Goal: Task Accomplishment & Management: Use online tool/utility

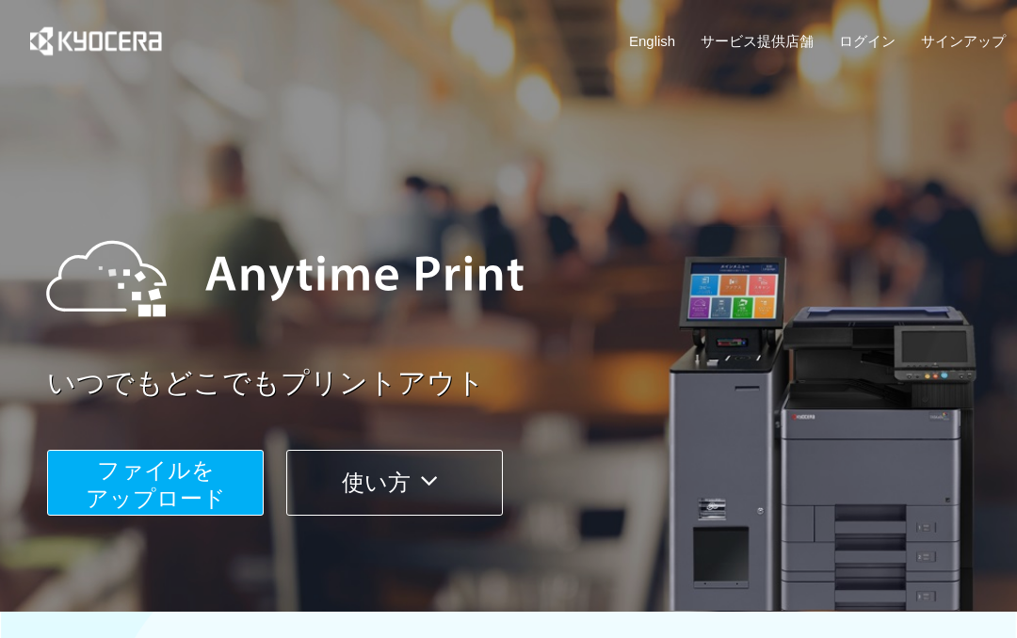
click at [213, 488] on span "ファイルを ​​アップロード" at bounding box center [156, 484] width 140 height 54
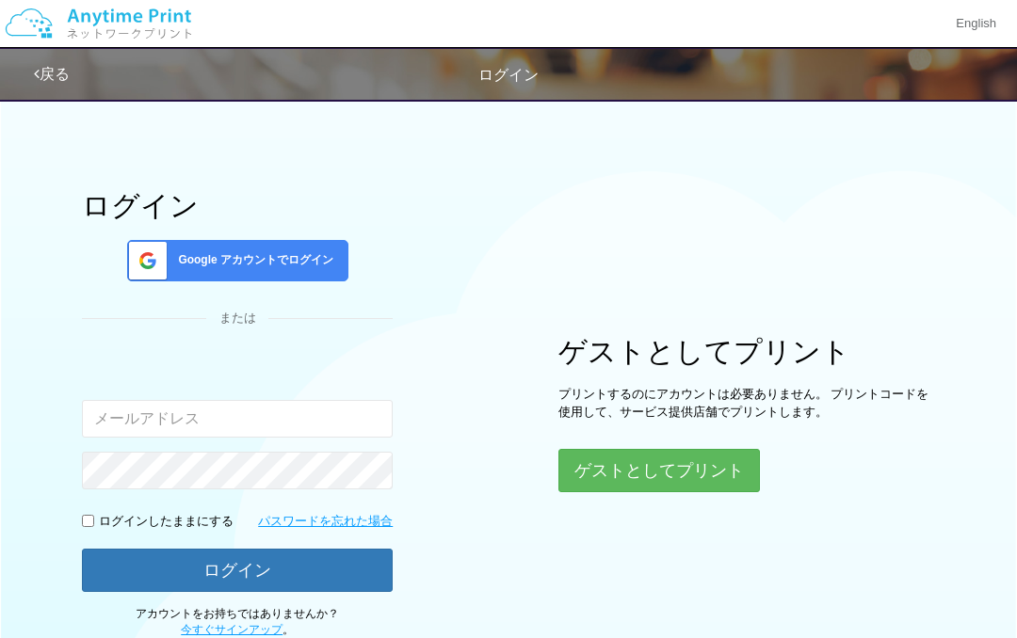
click at [633, 485] on button "ゲストとしてプリント" at bounding box center [658, 470] width 201 height 43
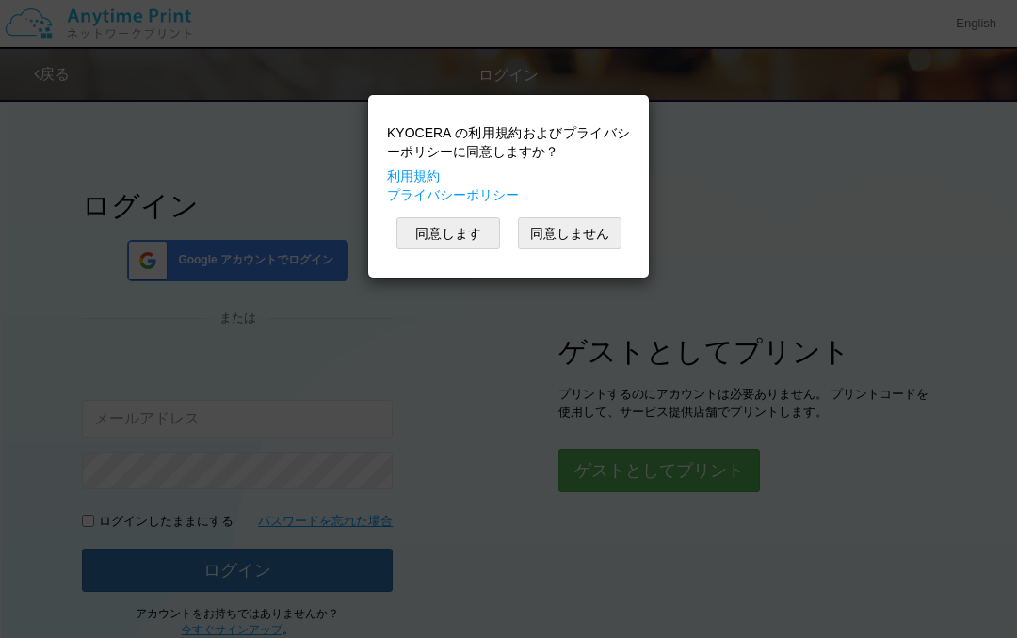
click at [452, 241] on button "同意します" at bounding box center [448, 233] width 104 height 32
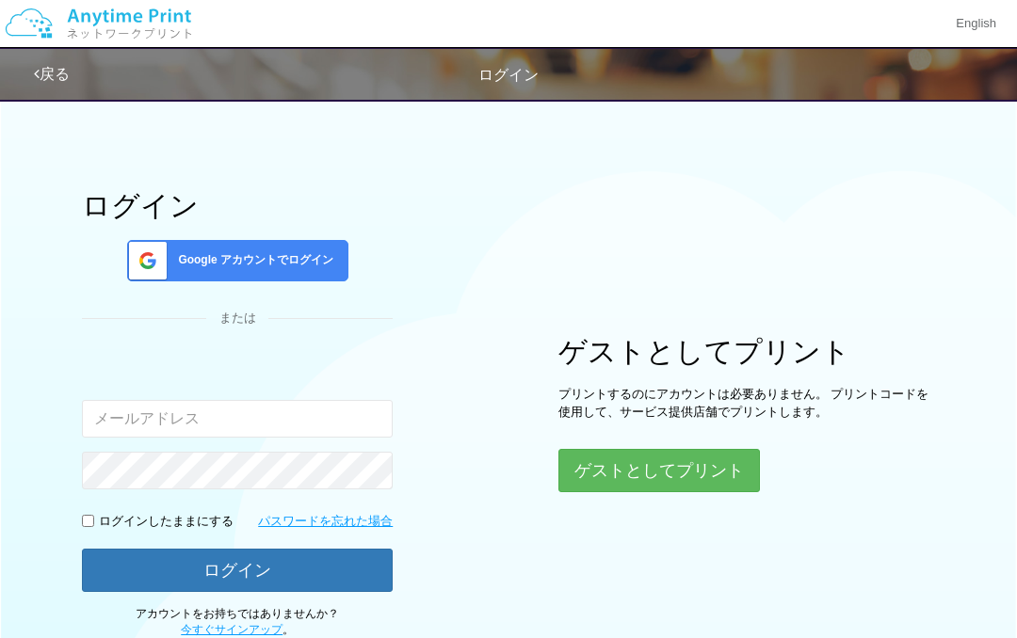
click at [673, 466] on button "ゲストとしてプリント" at bounding box center [658, 470] width 201 height 43
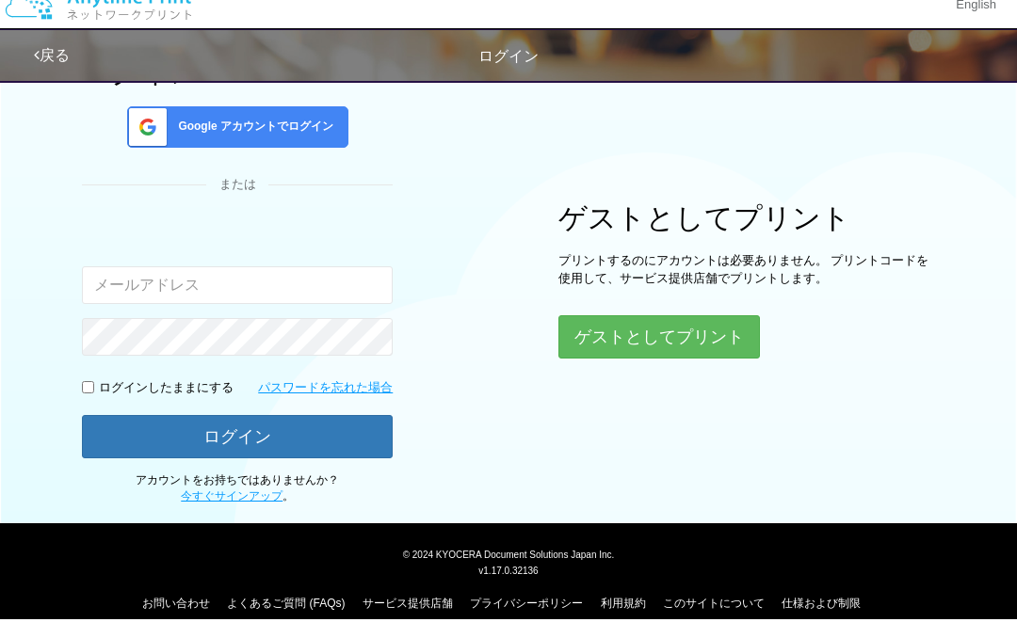
scroll to position [134, 0]
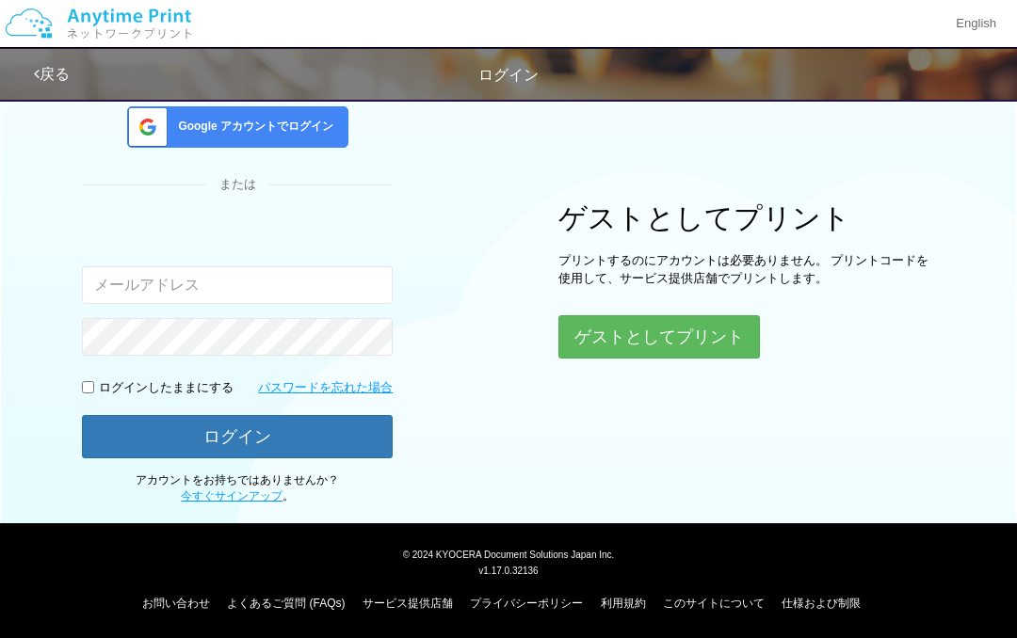
click at [700, 338] on button "ゲストとしてプリント" at bounding box center [658, 336] width 201 height 43
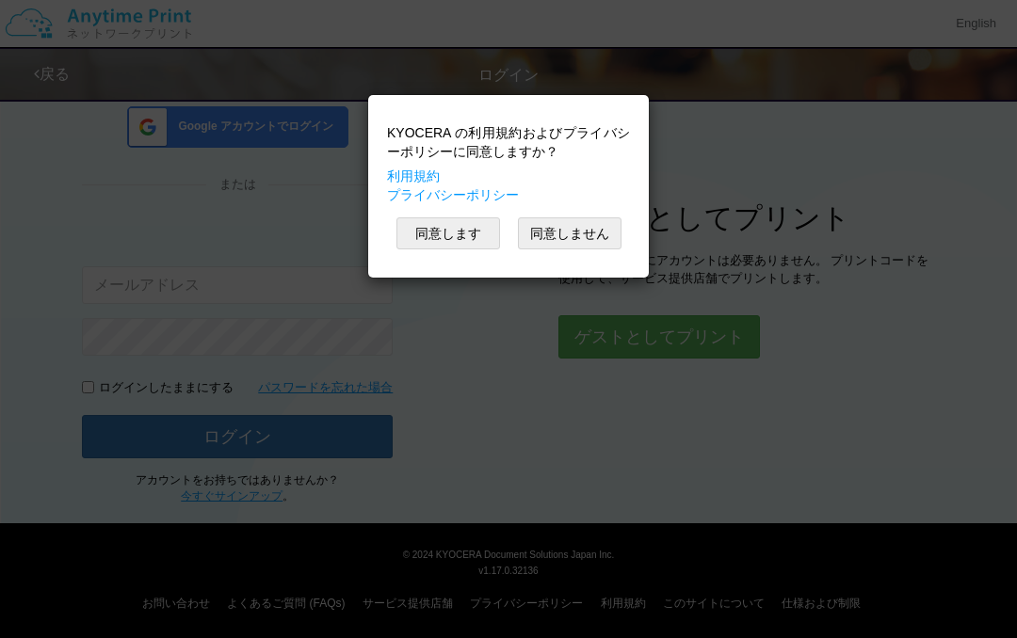
click at [455, 235] on button "同意します" at bounding box center [448, 233] width 104 height 32
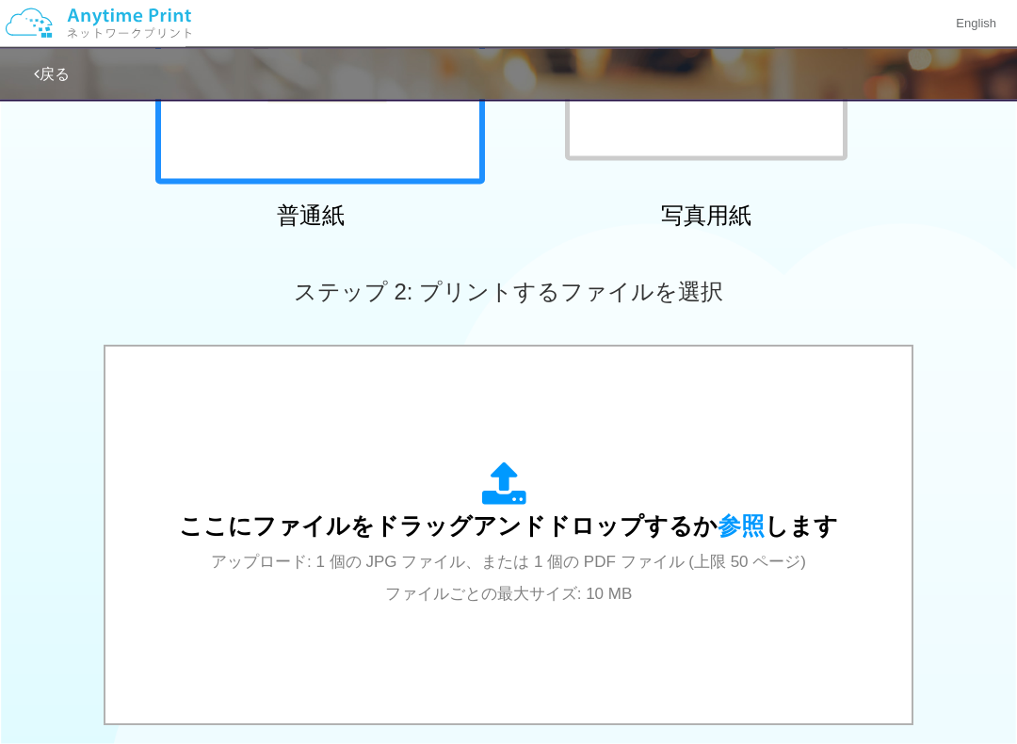
scroll to position [370, 0]
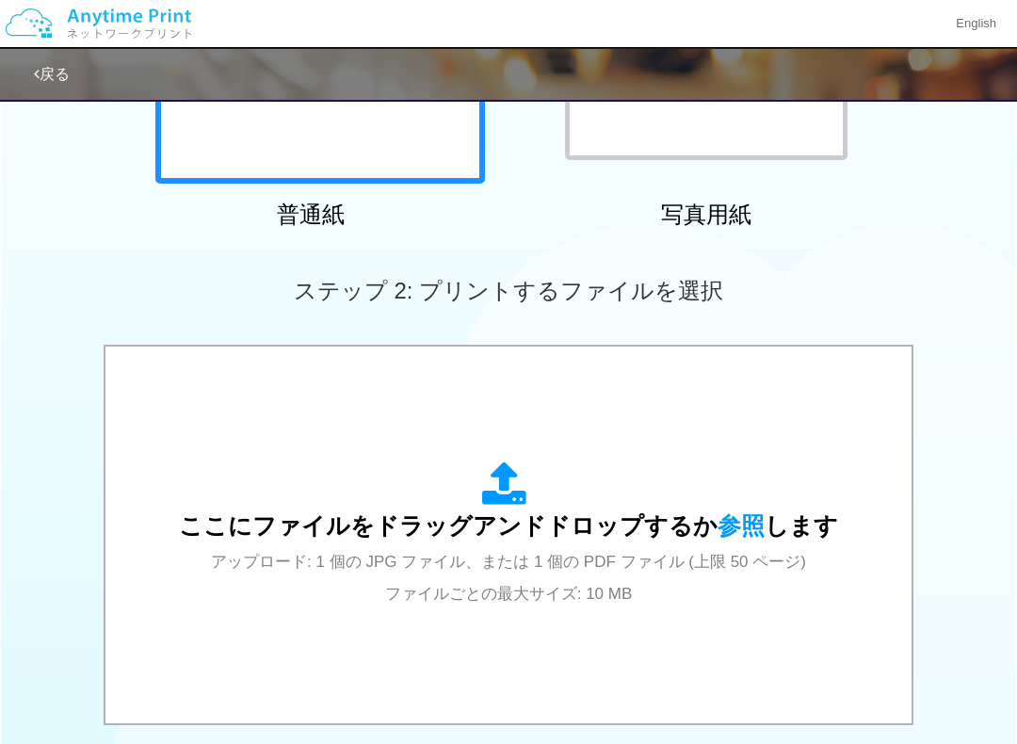
click at [557, 509] on div "ここにファイルをドラッグアンドドロップするか 参照 します アップロード: 1 個の JPG ファイル、または 1 個の PDF ファイル (上限 50 ペー…" at bounding box center [508, 534] width 659 height 147
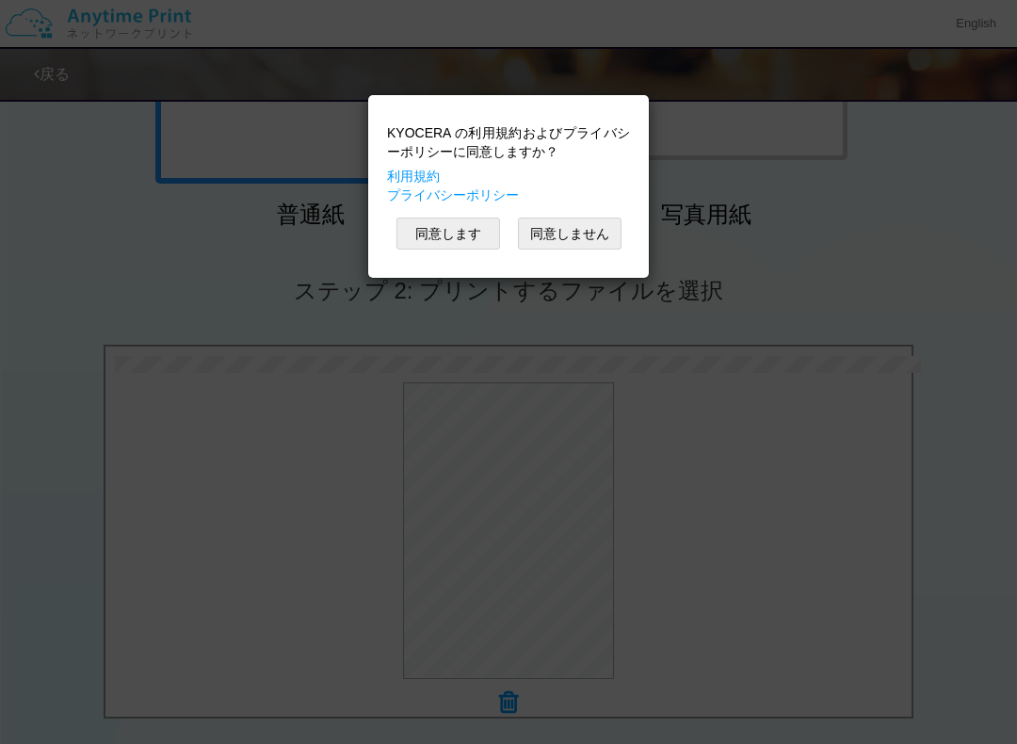
click at [472, 232] on button "同意します" at bounding box center [448, 233] width 104 height 32
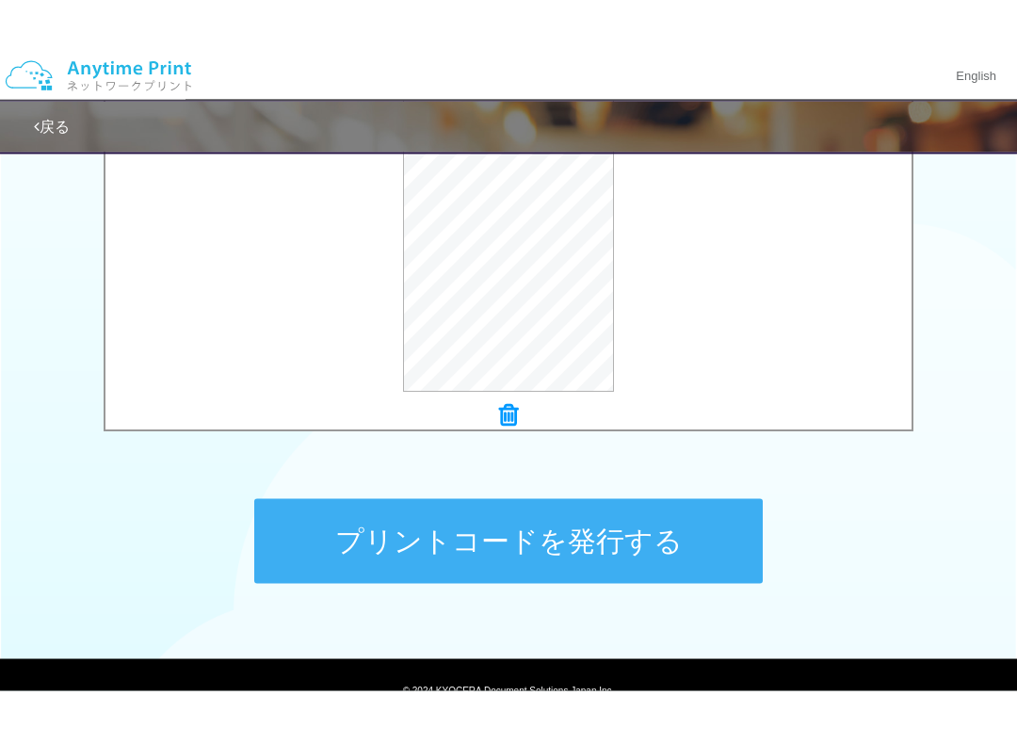
scroll to position [687, 0]
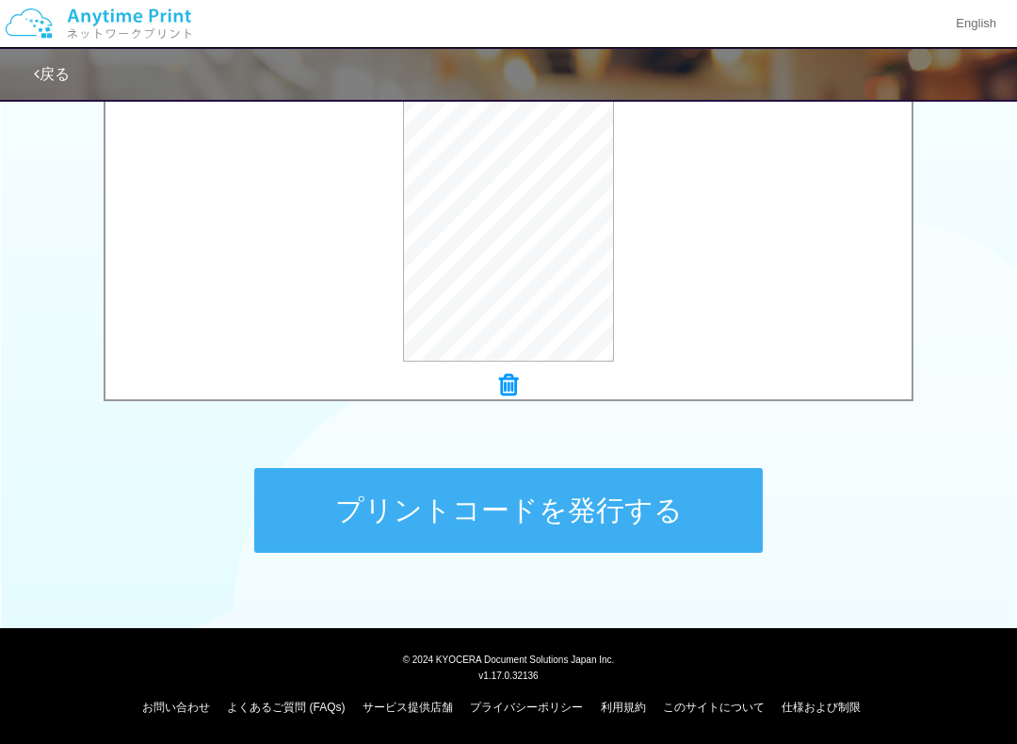
click at [628, 530] on button "プリントコードを発行する" at bounding box center [508, 510] width 508 height 85
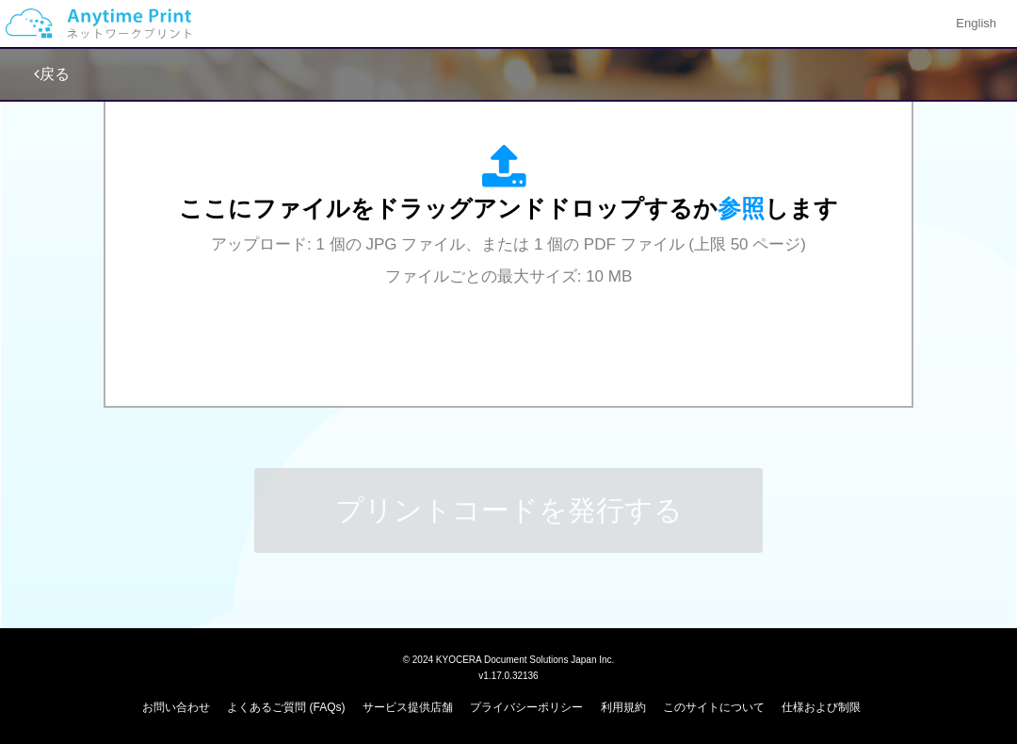
scroll to position [0, 0]
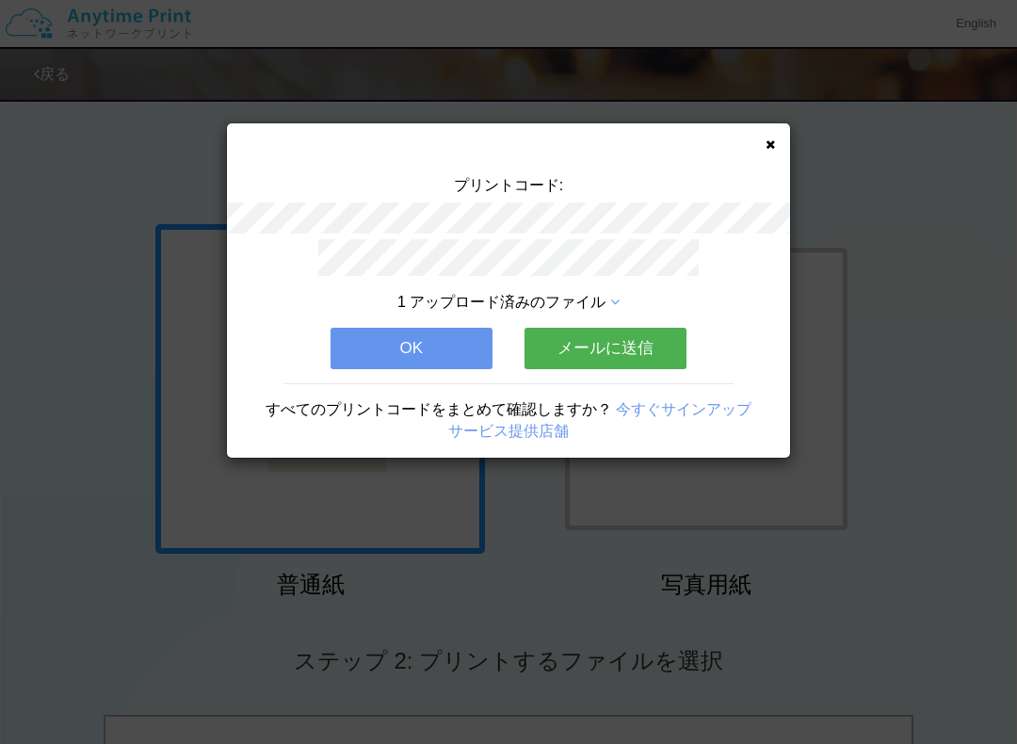
click at [772, 150] on icon at bounding box center [769, 144] width 9 height 12
